Goal: Navigation & Orientation: Understand site structure

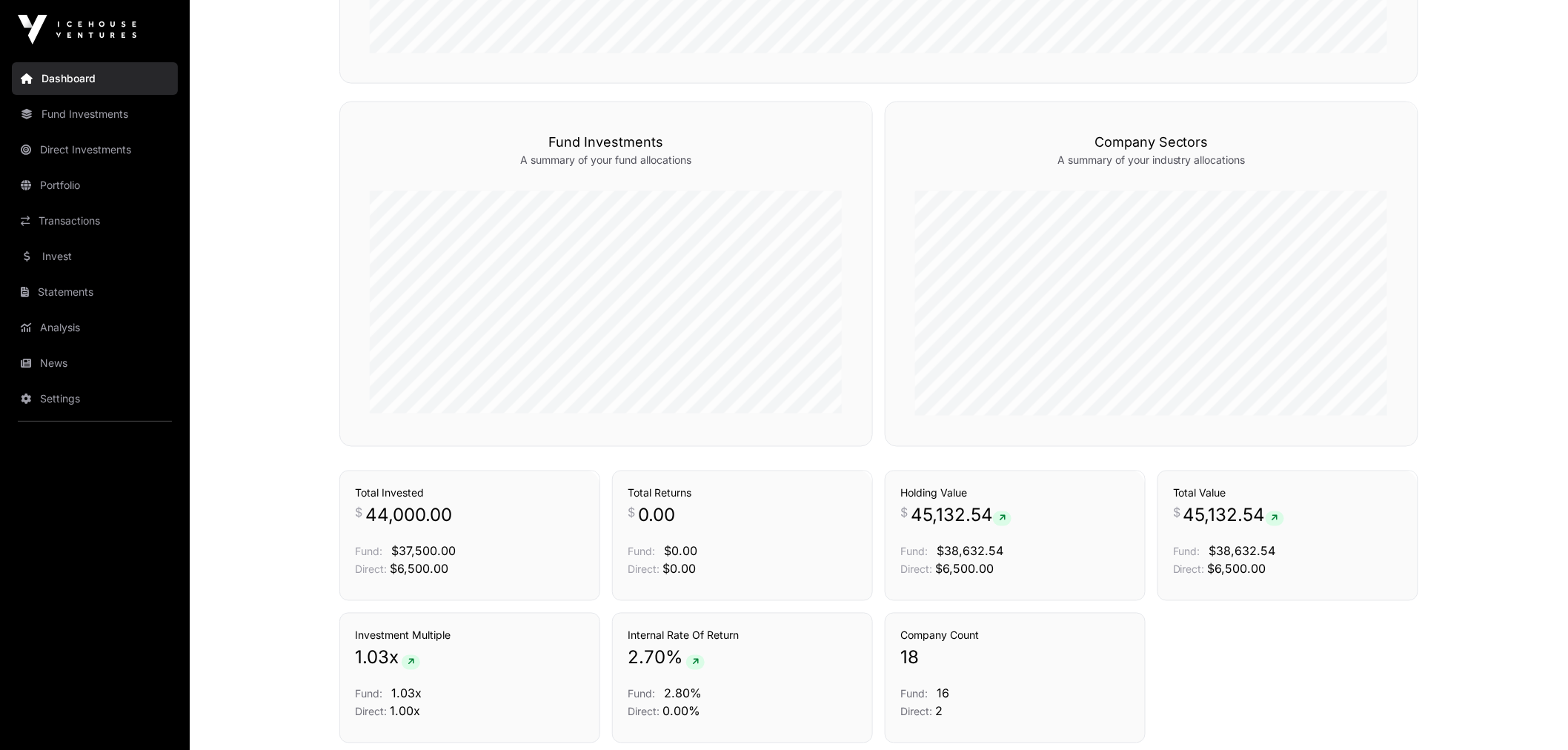
scroll to position [824, 0]
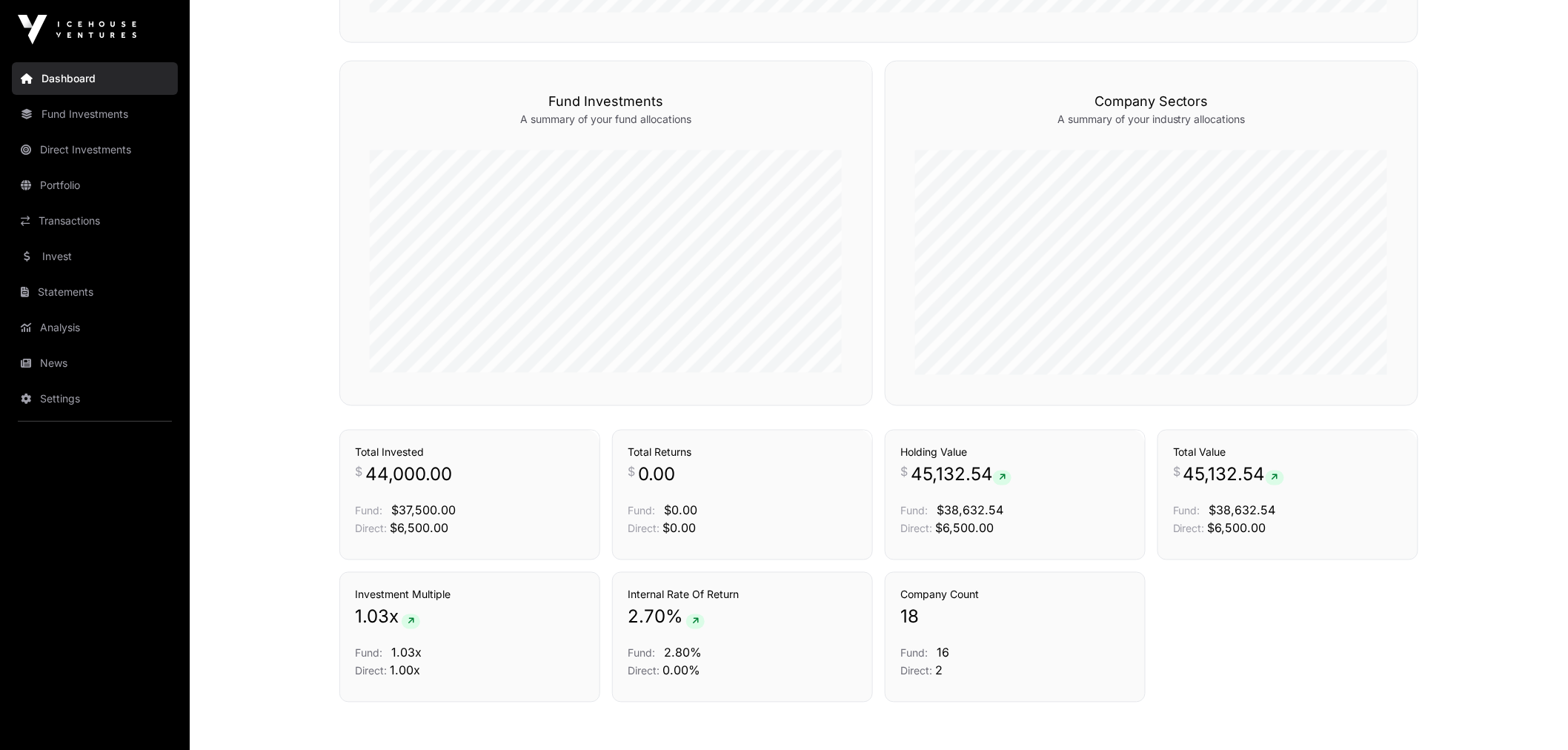
click at [104, 186] on link "Portfolio" at bounding box center [95, 185] width 166 height 32
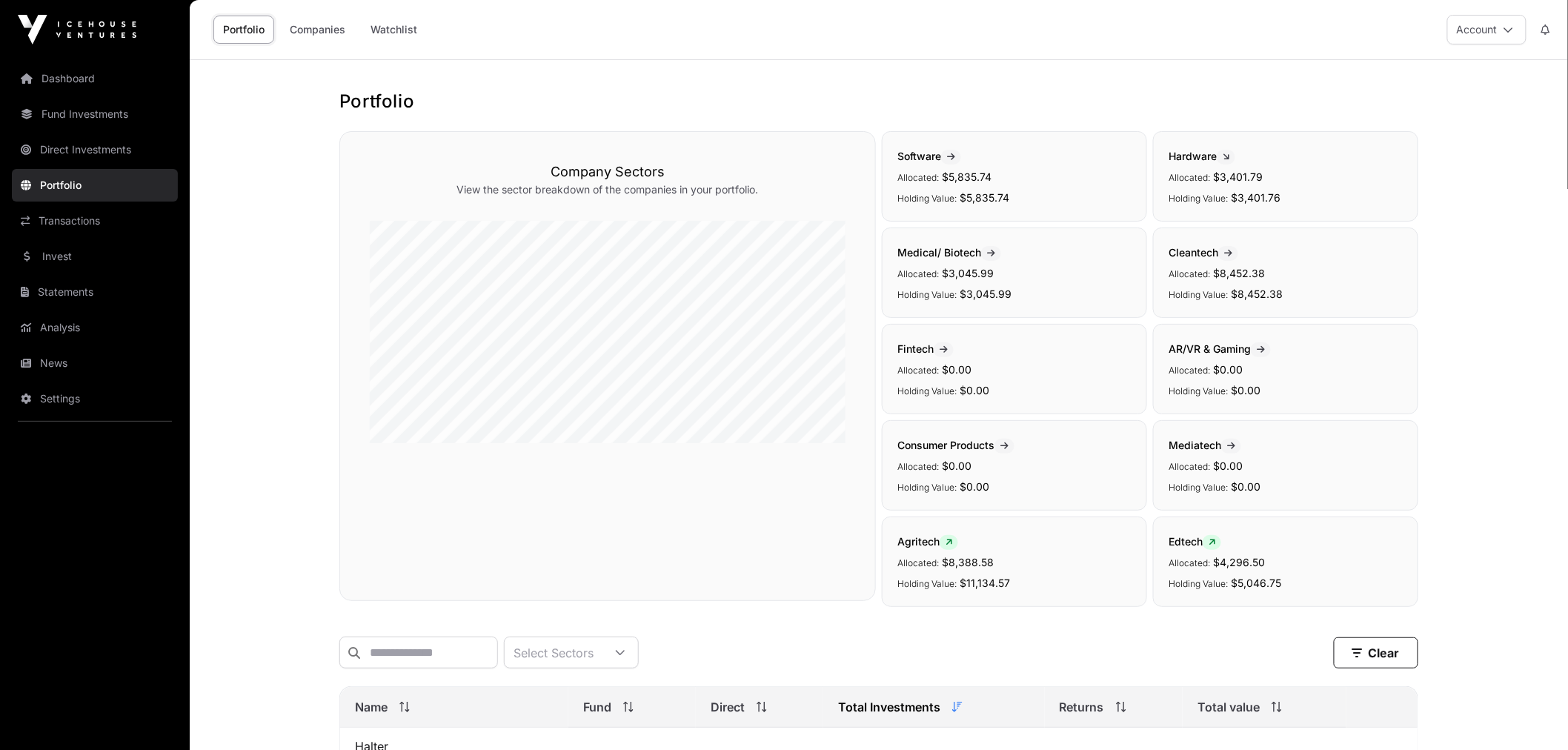
drag, startPoint x: 282, startPoint y: 407, endPoint x: 267, endPoint y: 151, distance: 256.4
click at [407, 29] on link "Watchlist" at bounding box center [394, 29] width 66 height 28
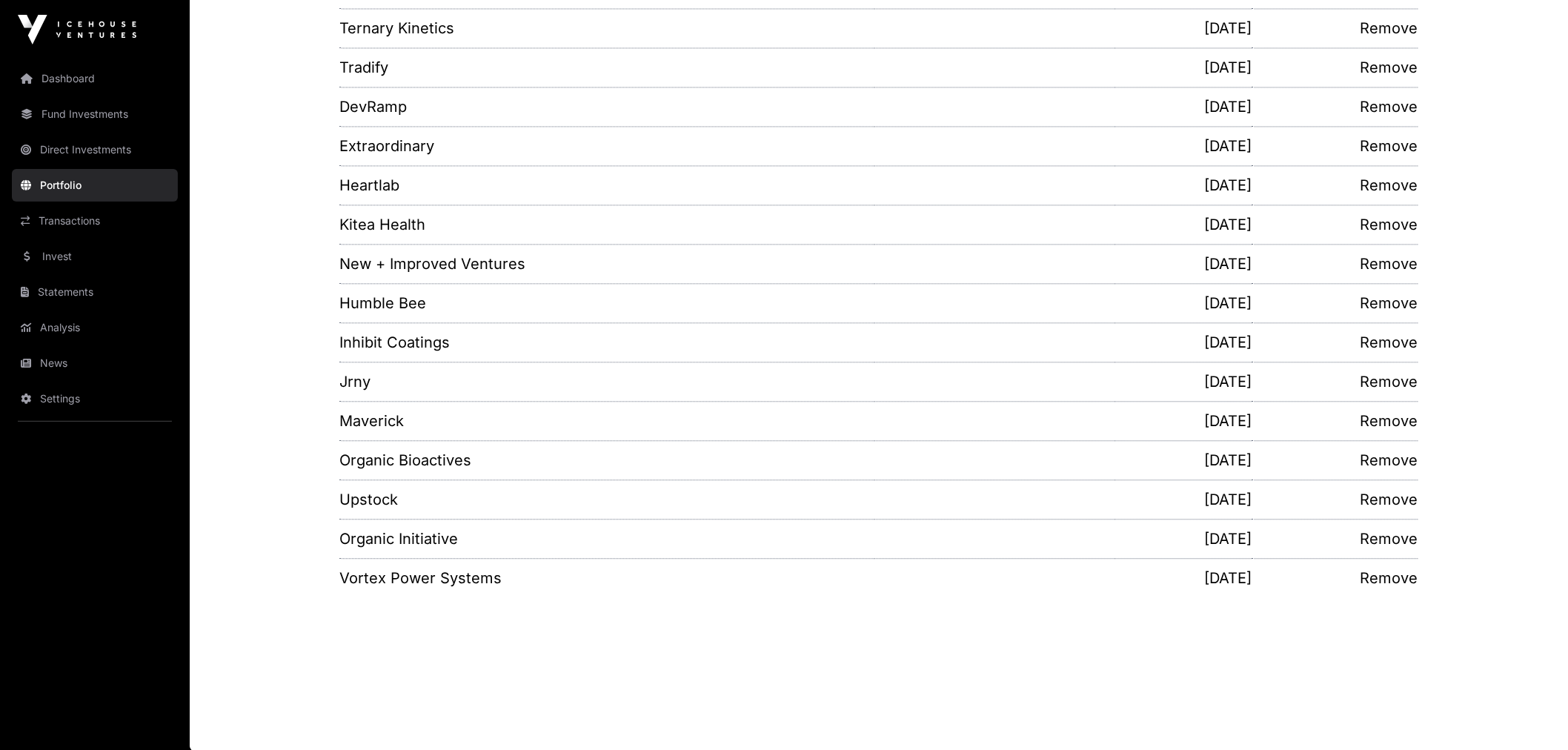
scroll to position [1240, 0]
click at [100, 249] on link "Invest" at bounding box center [95, 256] width 166 height 32
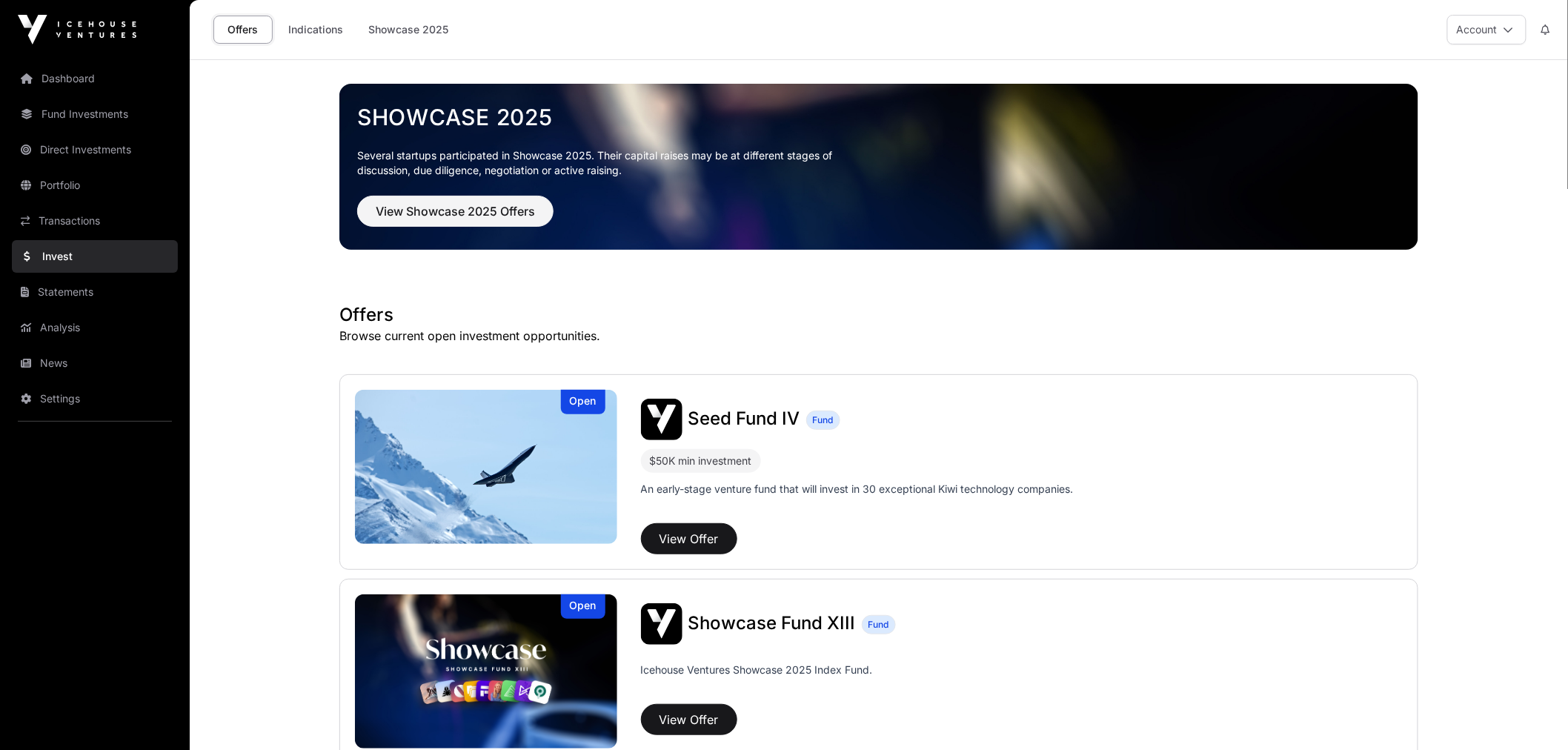
click at [338, 21] on link "Indications" at bounding box center [316, 29] width 74 height 28
